Goal: Transaction & Acquisition: Purchase product/service

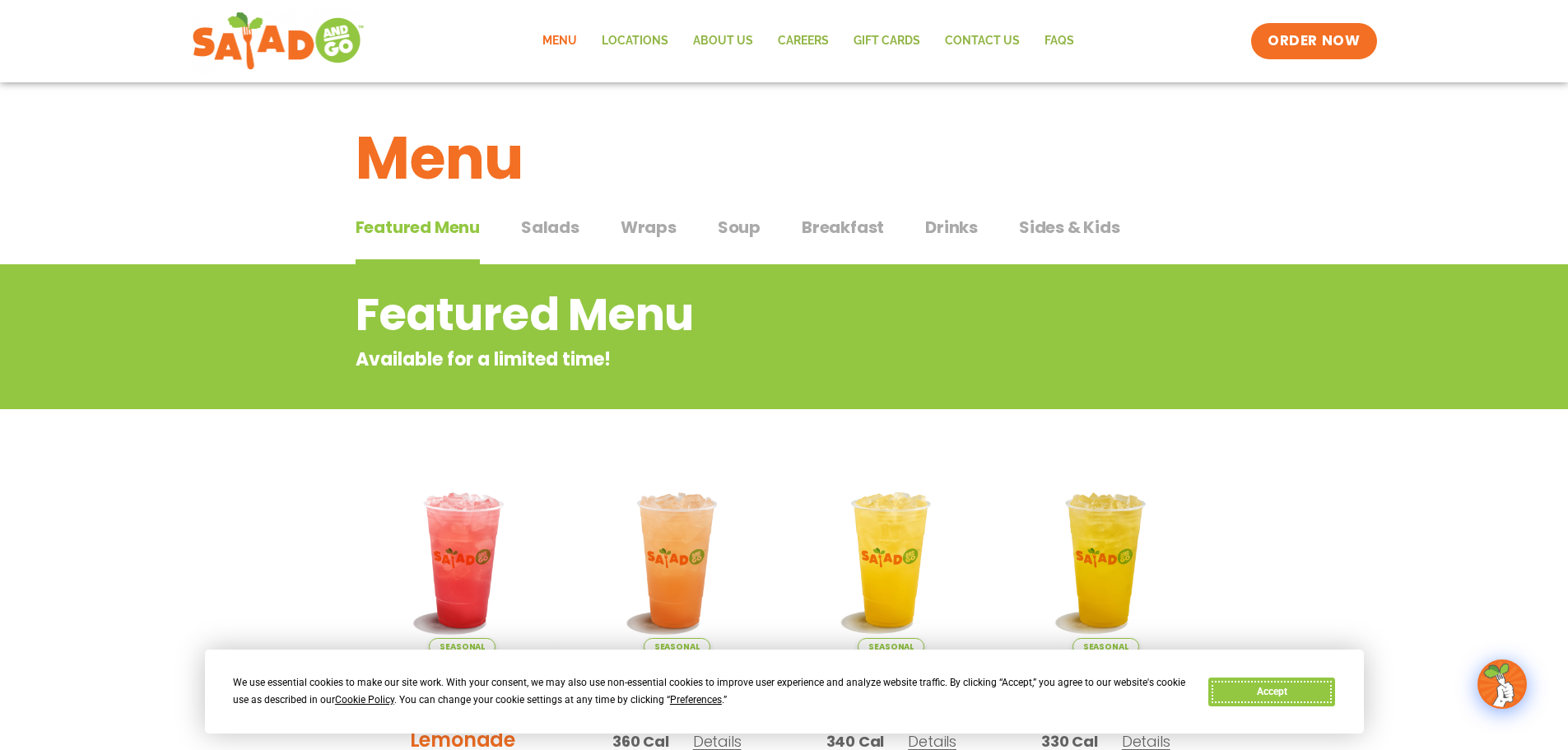
click at [1281, 690] on button "Accept" at bounding box center [1272, 692] width 127 height 29
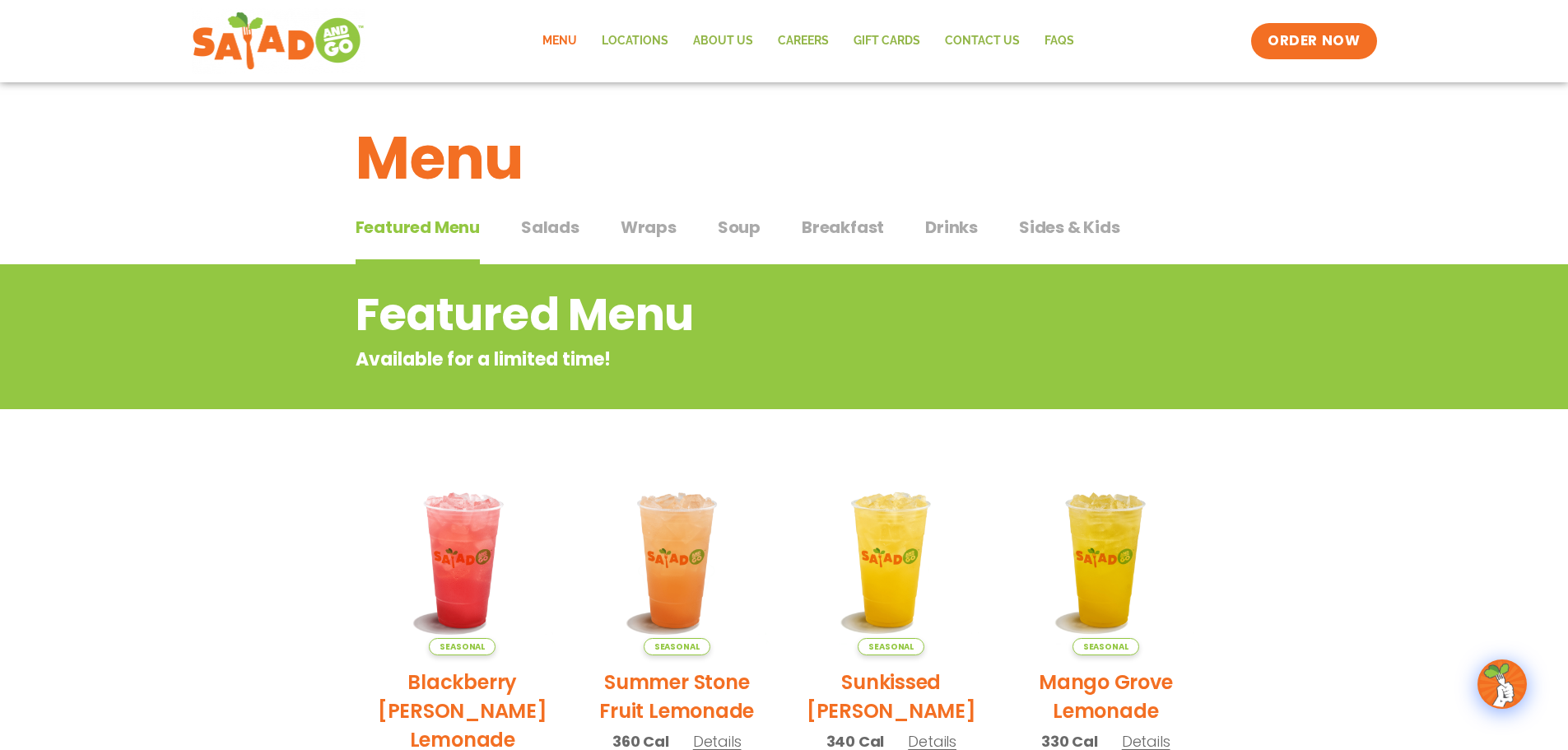
click at [561, 42] on link "Menu" at bounding box center [560, 41] width 59 height 38
click at [1341, 31] on span "ORDER NOW" at bounding box center [1314, 41] width 102 height 22
